Goal: Register for event/course

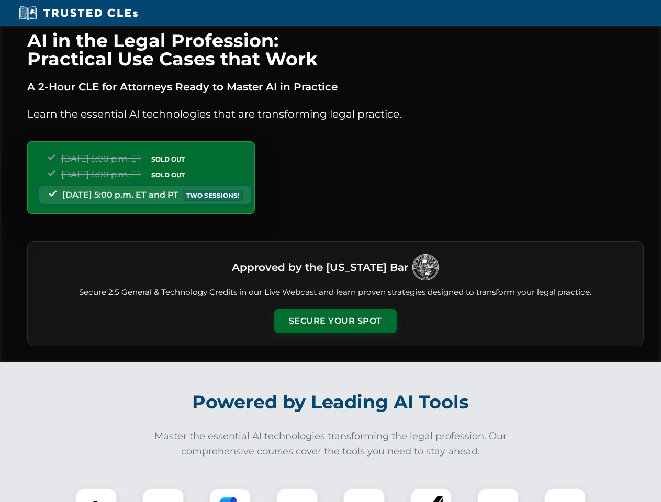
click at [335, 321] on button "Secure Your Spot" at bounding box center [335, 321] width 122 height 24
click at [96, 496] on img at bounding box center [96, 510] width 30 height 30
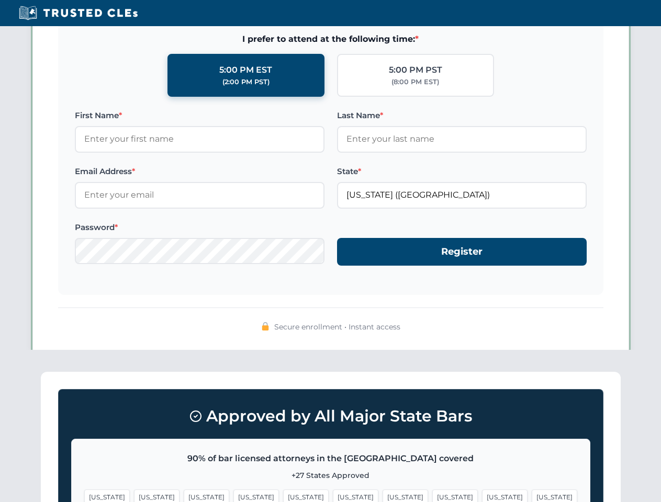
click at [383, 496] on span "[US_STATE]" at bounding box center [406, 497] width 46 height 15
click at [482, 496] on span "[US_STATE]" at bounding box center [505, 497] width 46 height 15
